Goal: Task Accomplishment & Management: Manage account settings

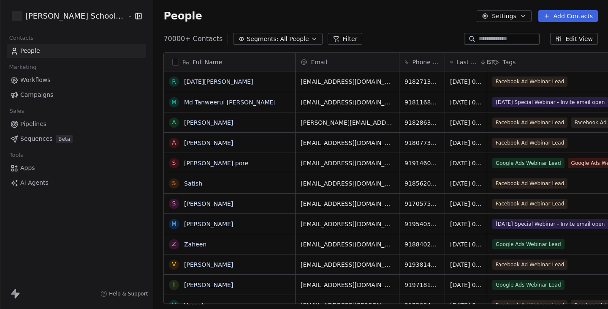
scroll to position [272, 484]
click at [47, 79] on span "Workflows" at bounding box center [35, 80] width 30 height 9
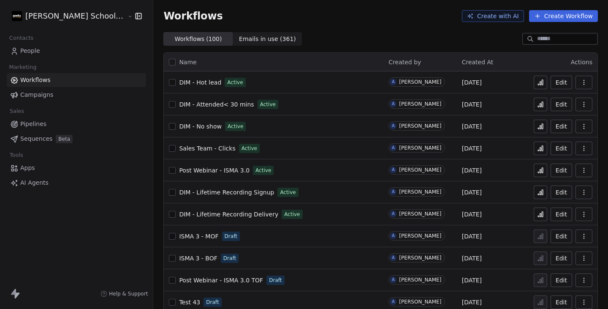
click at [185, 171] on span "Post Webinar - ISMA 3.0" at bounding box center [214, 170] width 71 height 7
click at [546, 169] on button at bounding box center [541, 170] width 14 height 14
click at [540, 213] on icon at bounding box center [540, 214] width 7 height 7
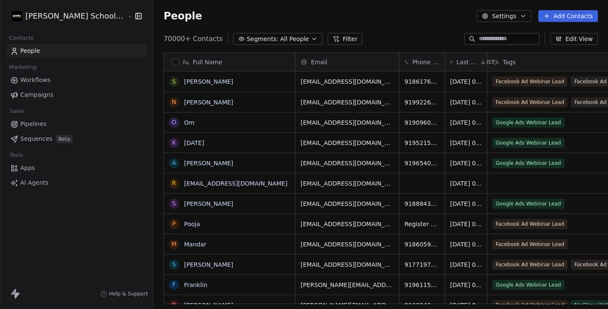
scroll to position [272, 484]
click at [46, 82] on span "Workflows" at bounding box center [35, 80] width 30 height 9
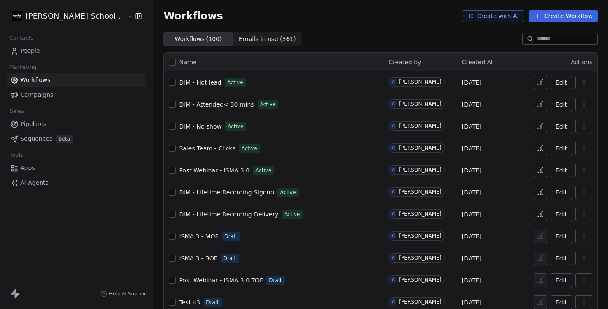
click at [543, 176] on button at bounding box center [541, 170] width 14 height 14
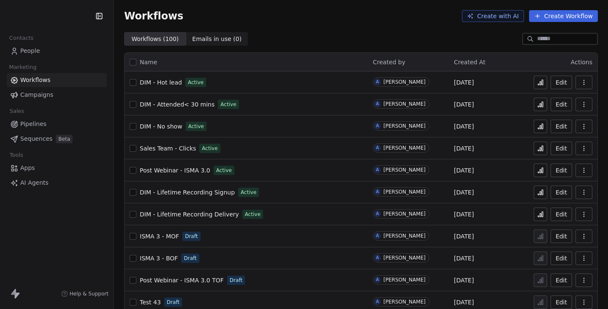
click at [43, 10] on html "Contacts People Marketing Workflows Campaigns Sales Pipelines Sequences Beta To…" at bounding box center [304, 154] width 608 height 309
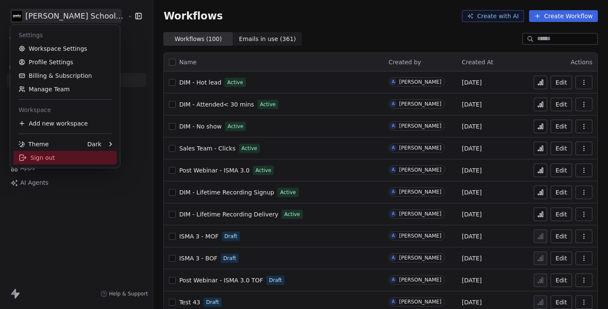
click at [80, 160] on div "Sign out" at bounding box center [65, 158] width 103 height 14
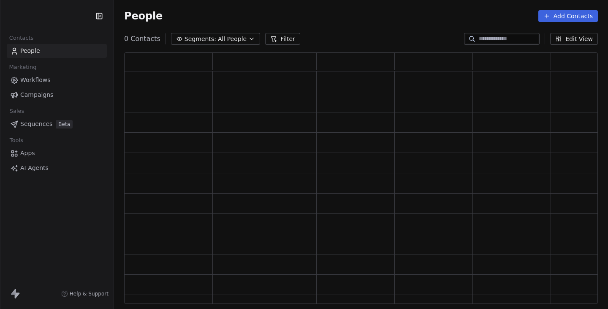
scroll to position [251, 474]
